Goal: Transaction & Acquisition: Purchase product/service

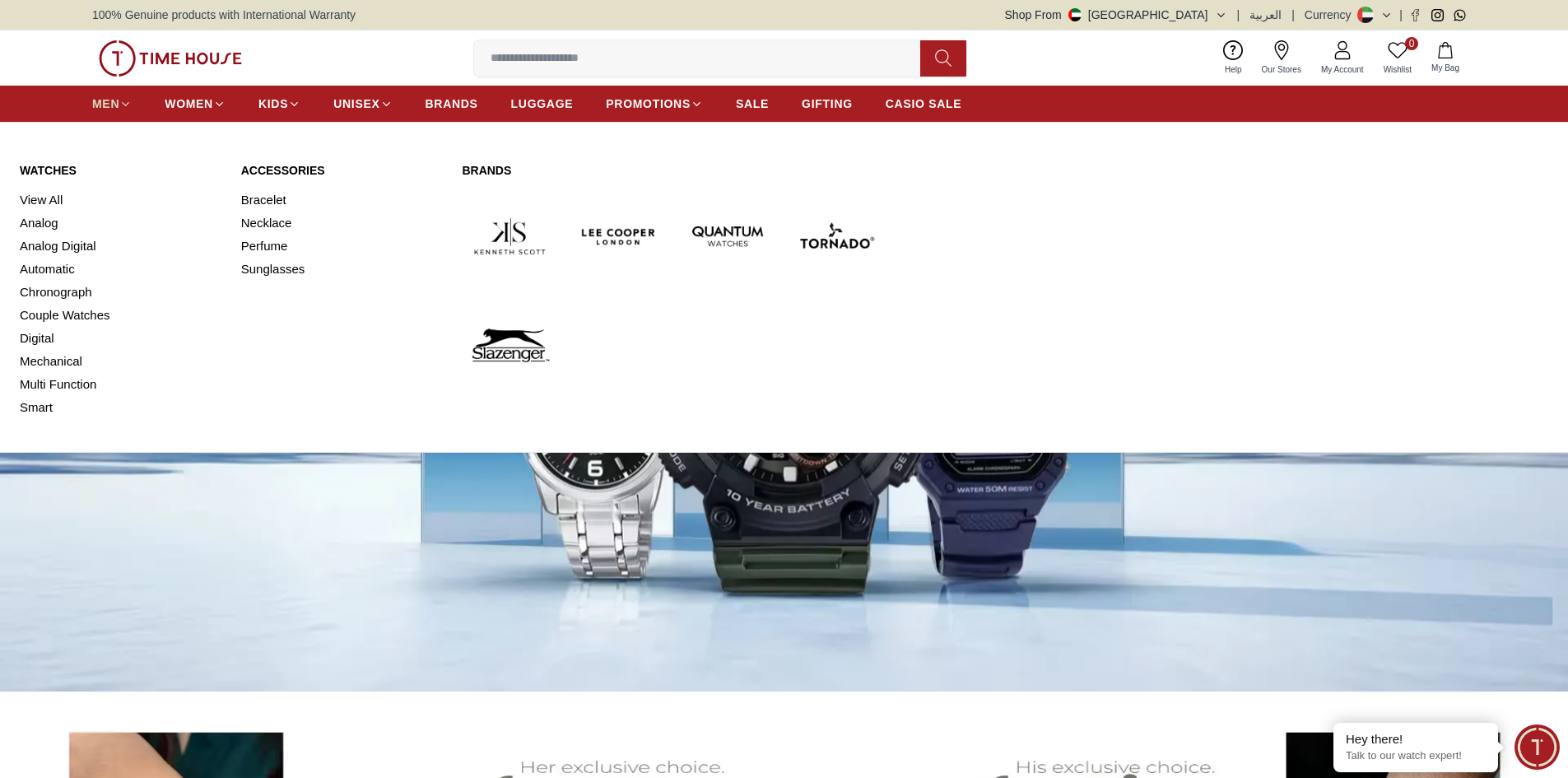
click at [100, 107] on span "MEN" at bounding box center [106, 103] width 28 height 17
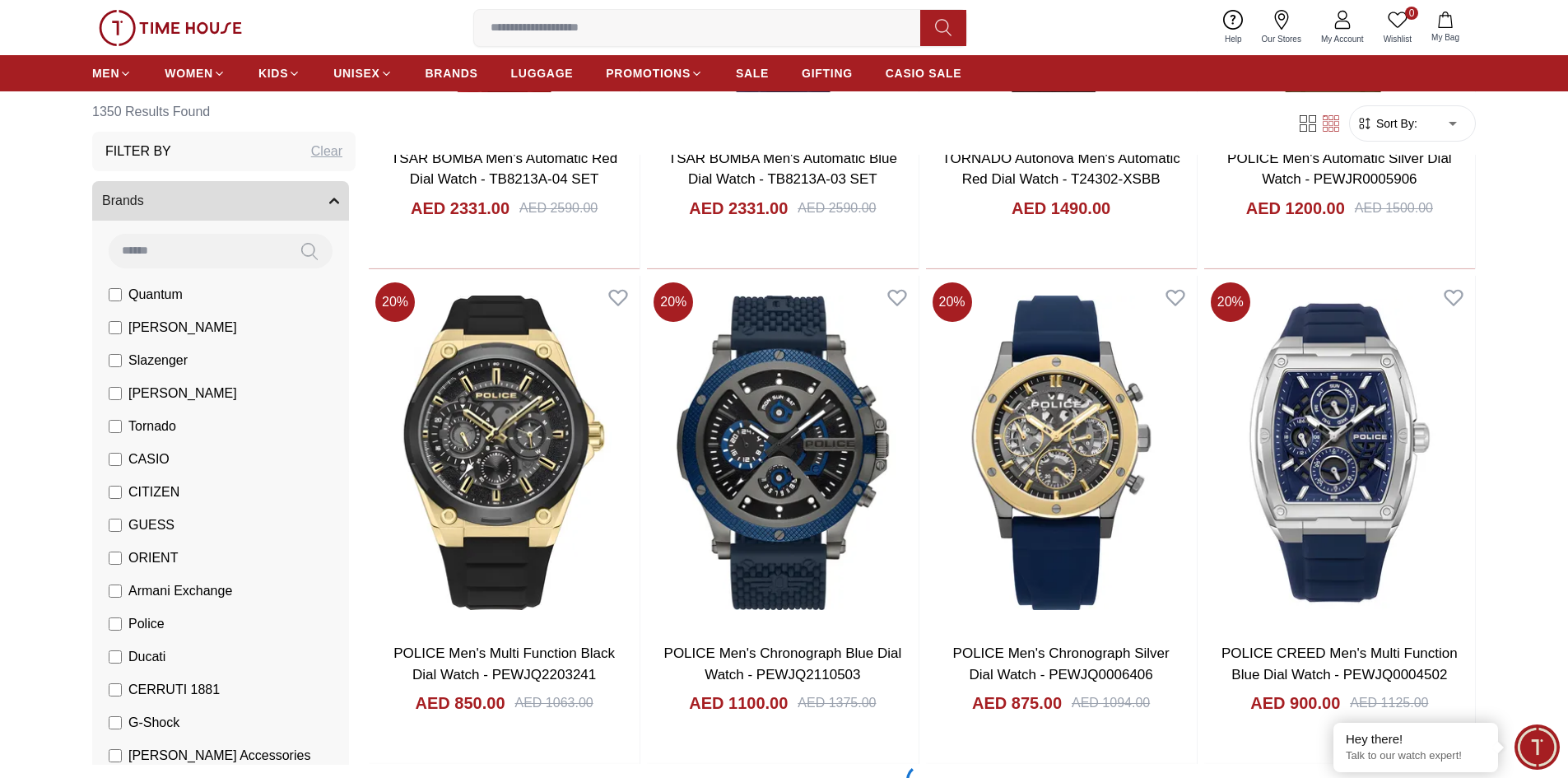
scroll to position [1976, 0]
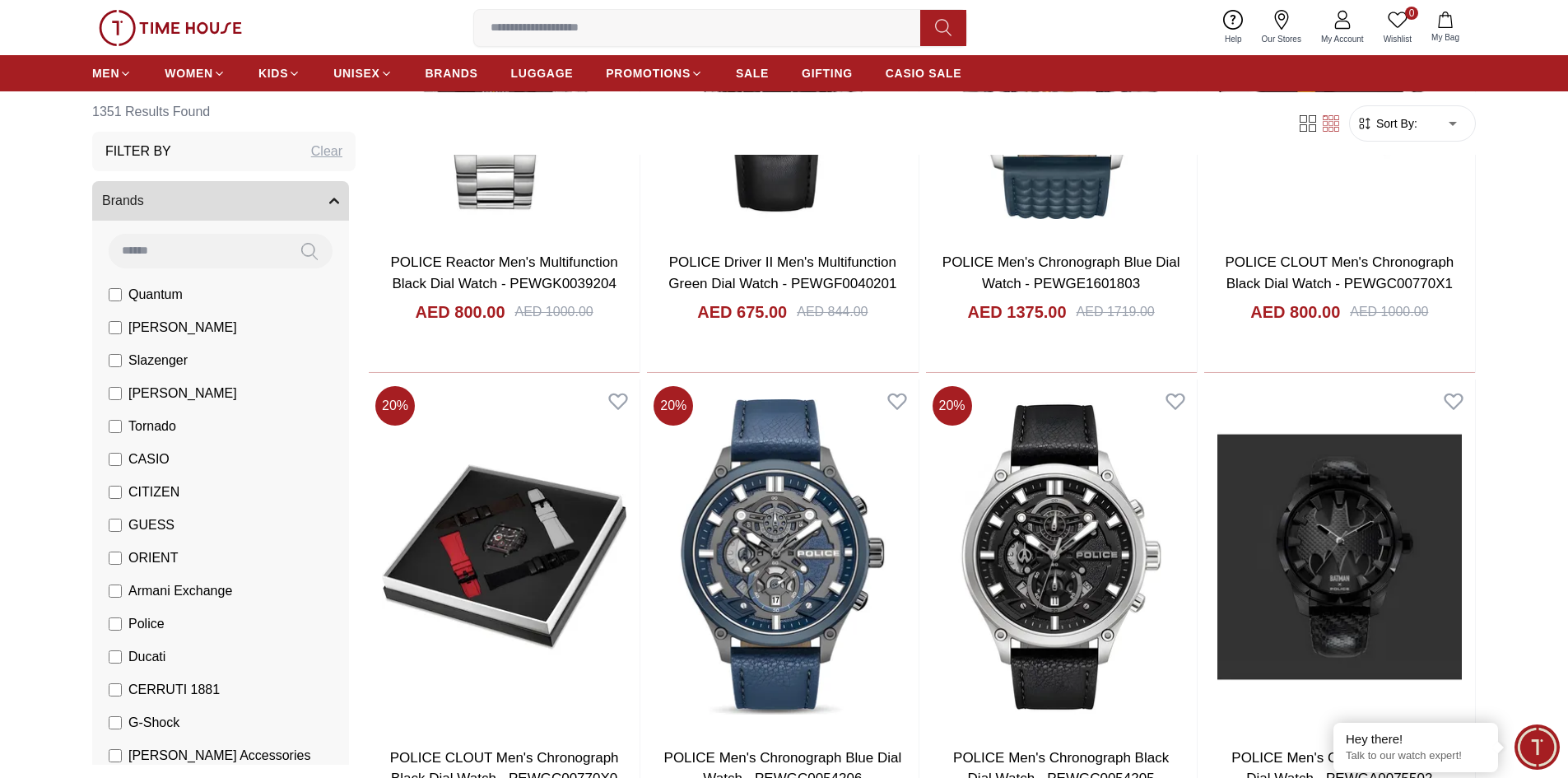
scroll to position [4445, 0]
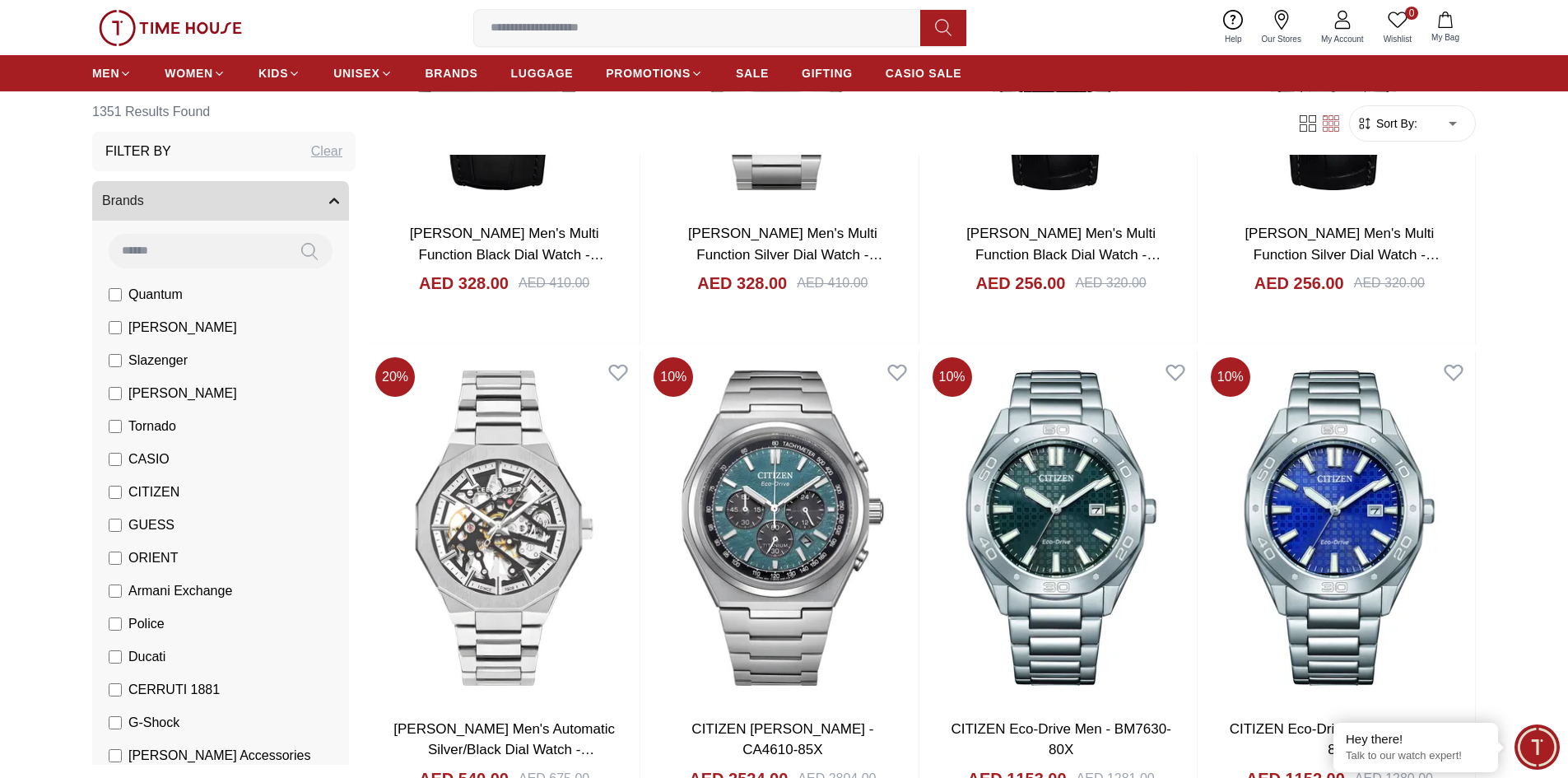
scroll to position [6997, 0]
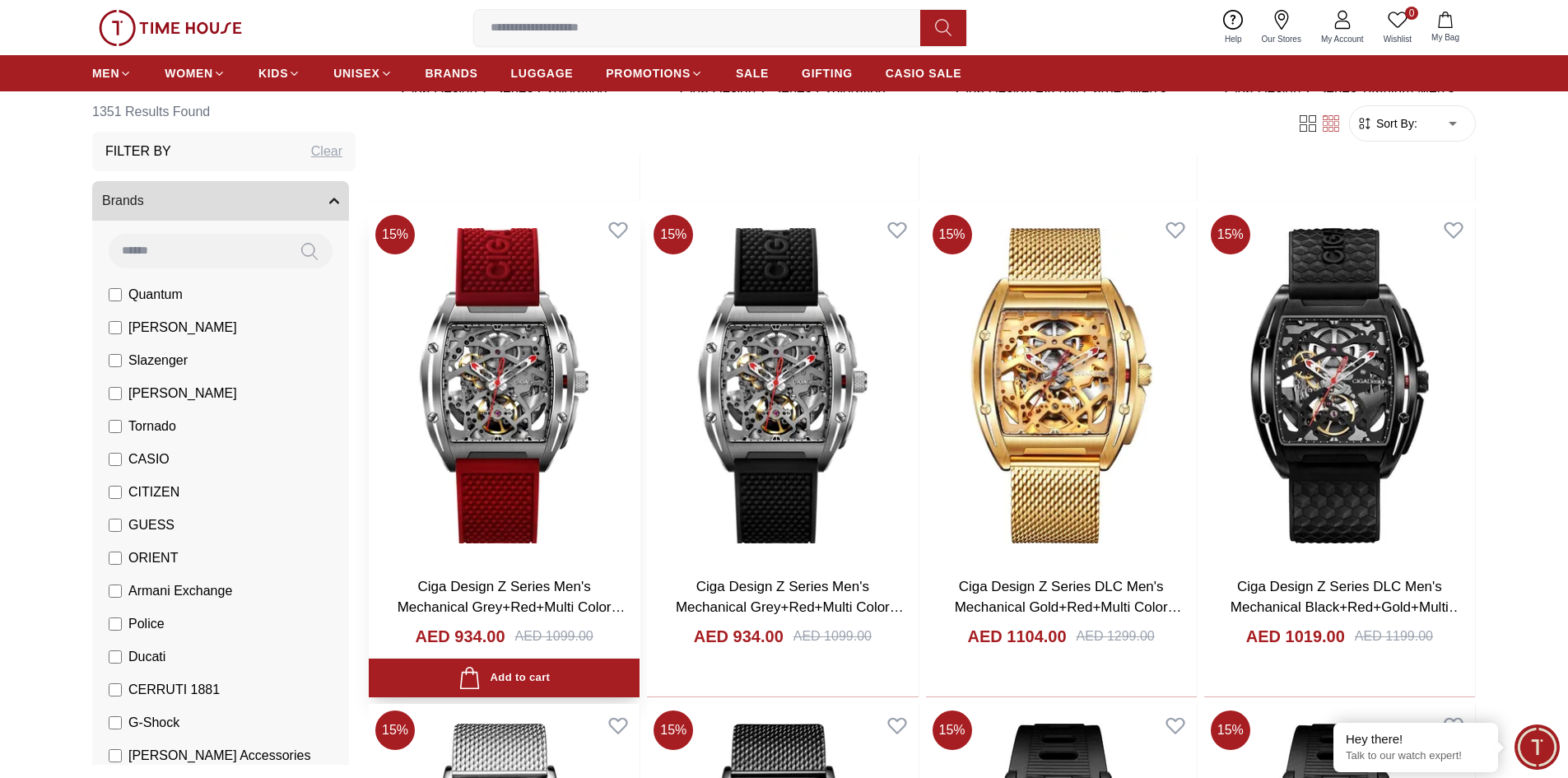
scroll to position [8972, 0]
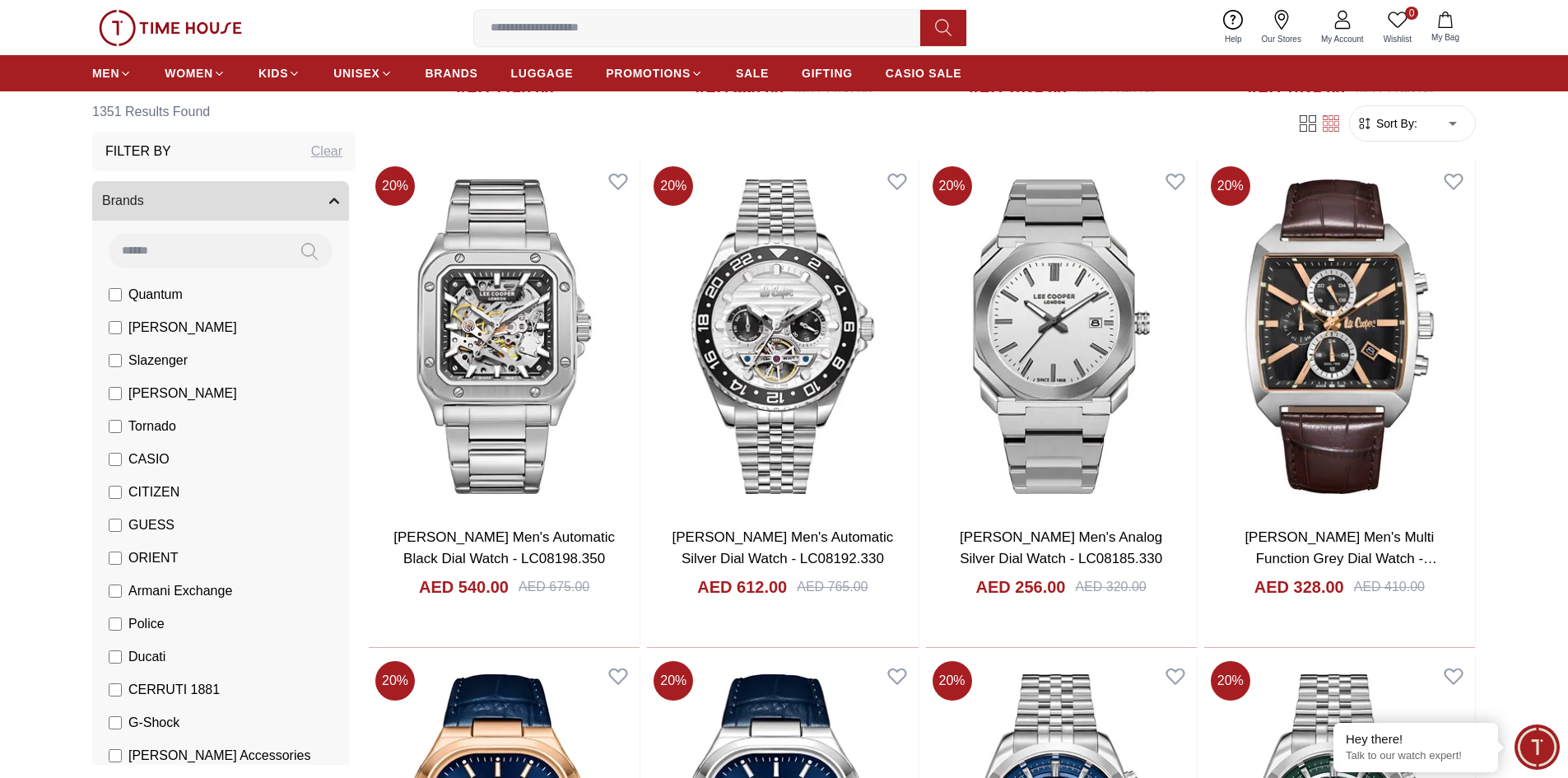
scroll to position [15086, 0]
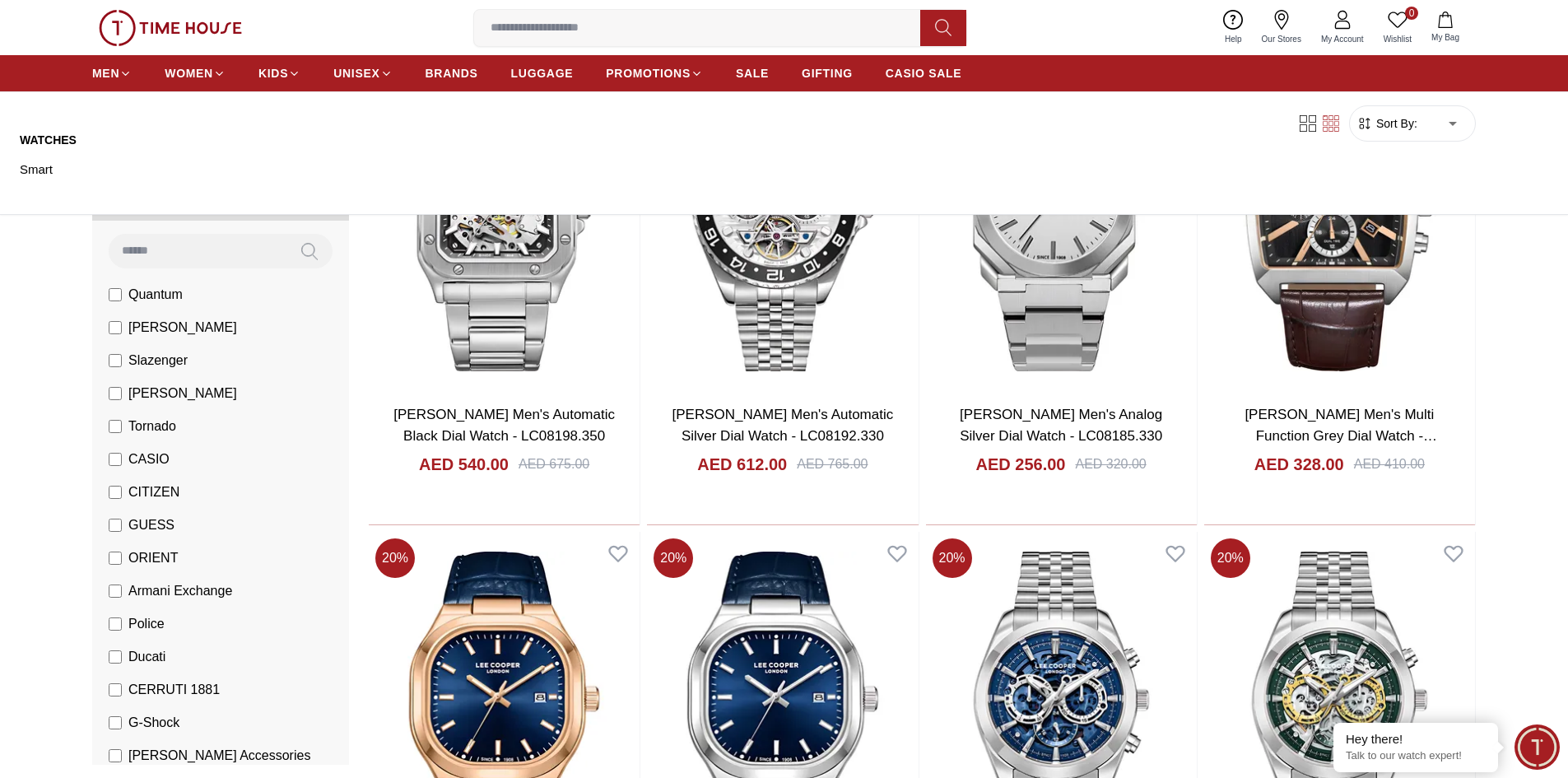
scroll to position [14425, 0]
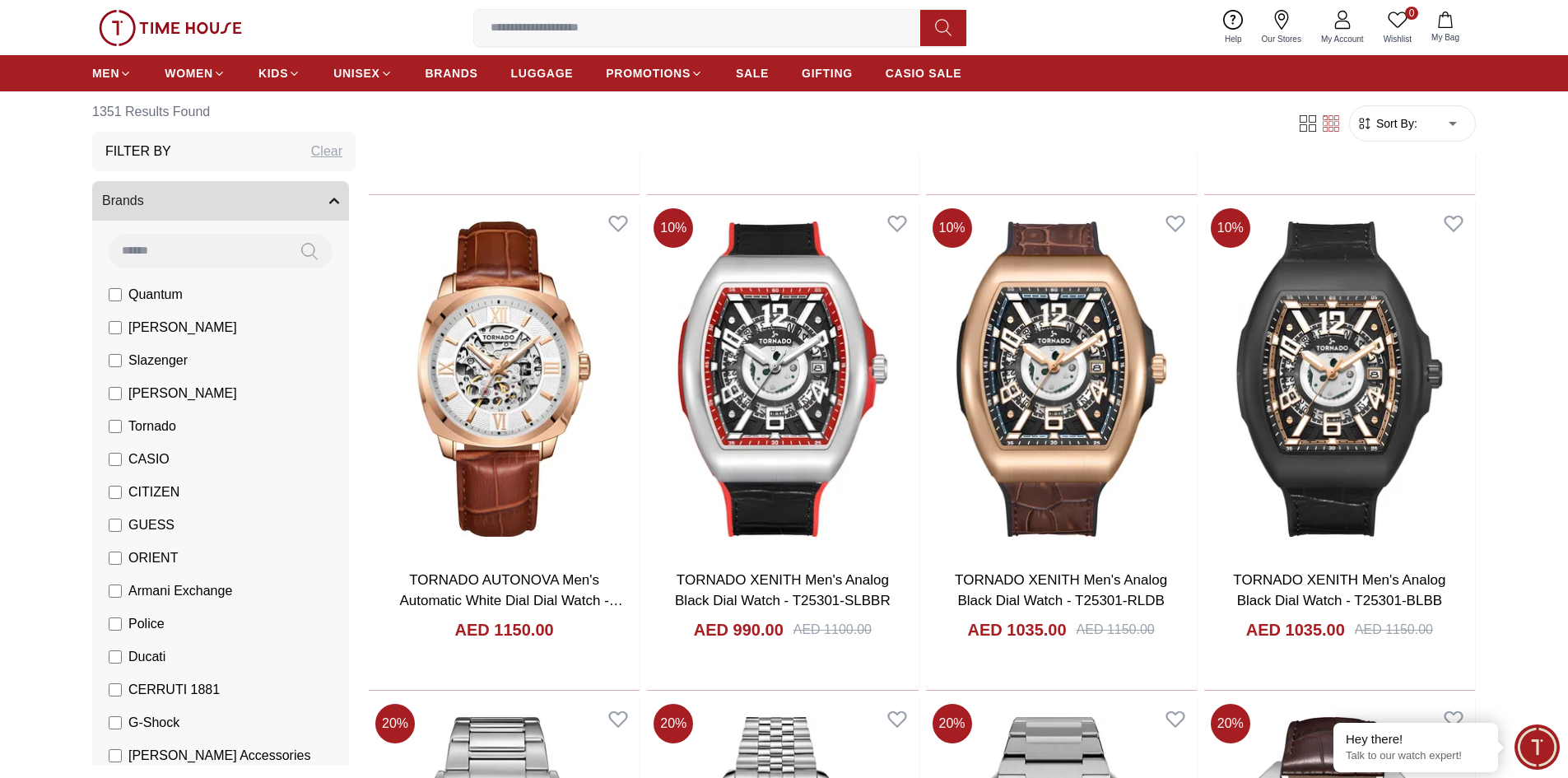
scroll to position [12016, 0]
